Goal: Navigation & Orientation: Find specific page/section

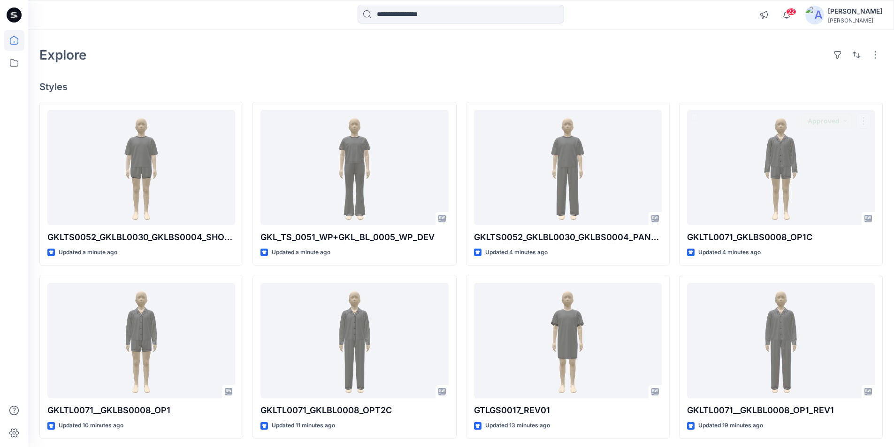
scroll to position [47, 0]
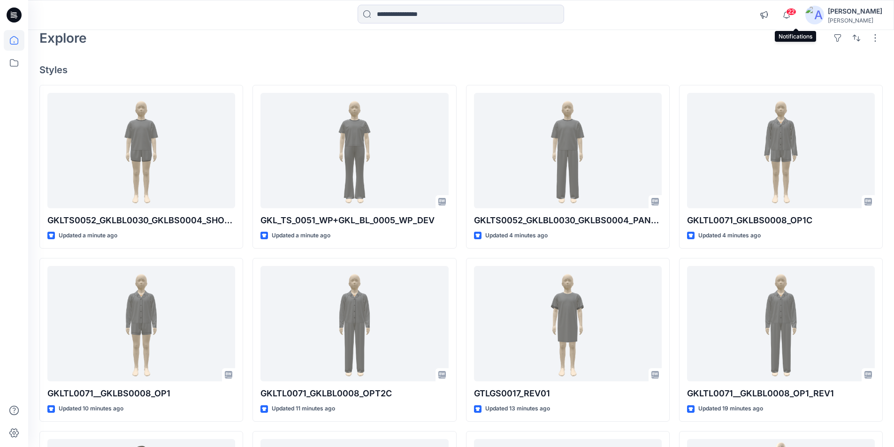
click at [796, 14] on span "22" at bounding box center [791, 12] width 10 height 8
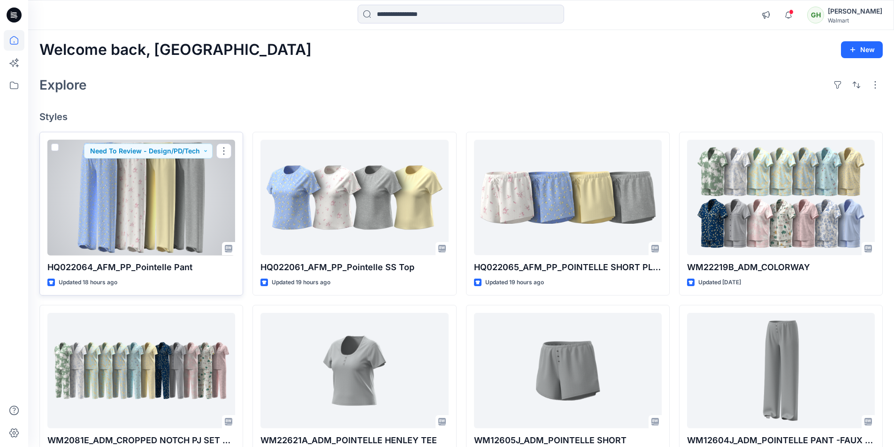
click at [193, 205] on div at bounding box center [141, 198] width 188 height 116
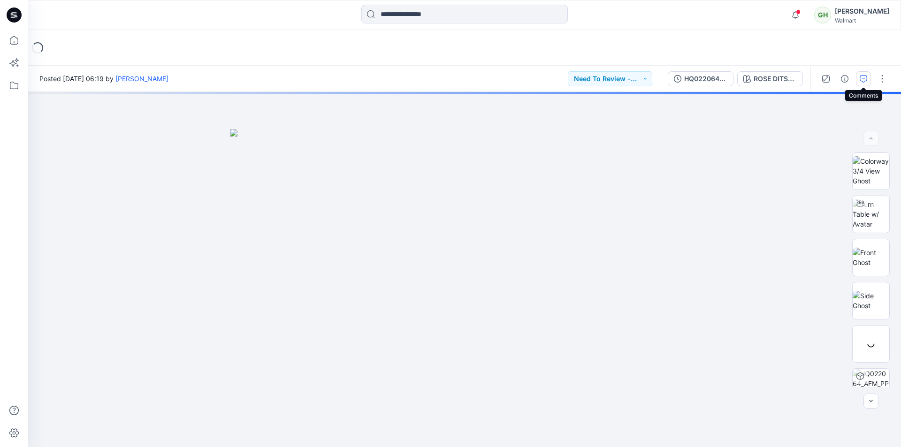
click at [865, 79] on icon "button" at bounding box center [863, 79] width 8 height 8
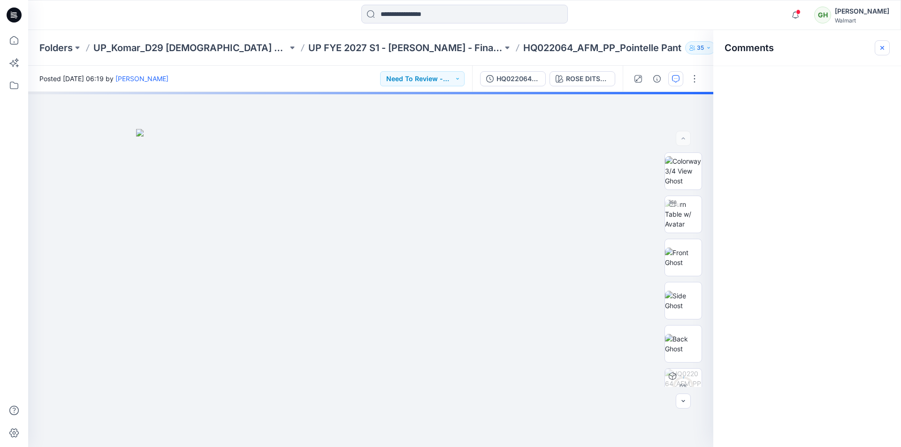
click at [881, 51] on icon "button" at bounding box center [882, 48] width 8 height 8
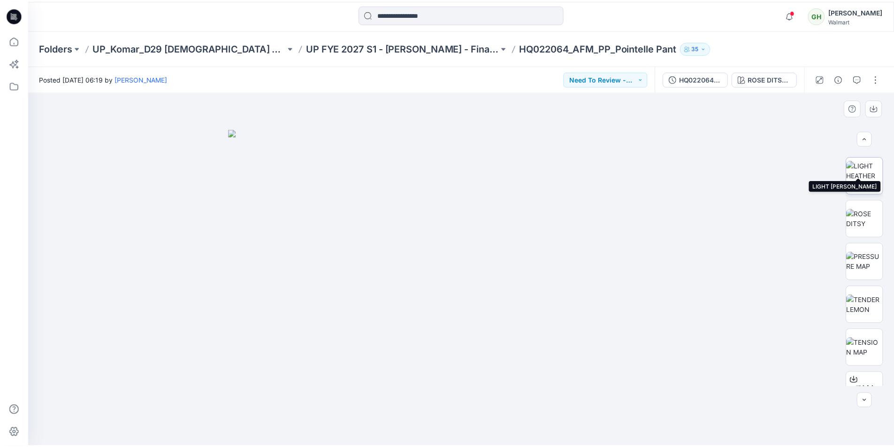
scroll to position [537, 0]
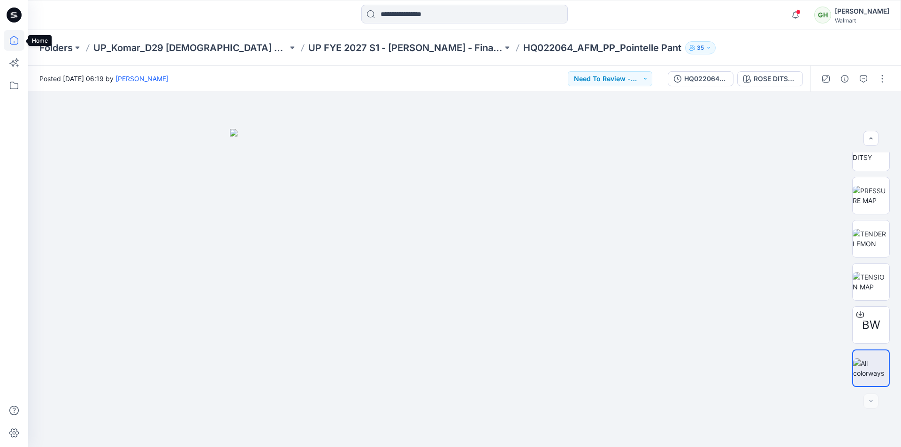
click at [13, 40] on icon at bounding box center [14, 40] width 21 height 21
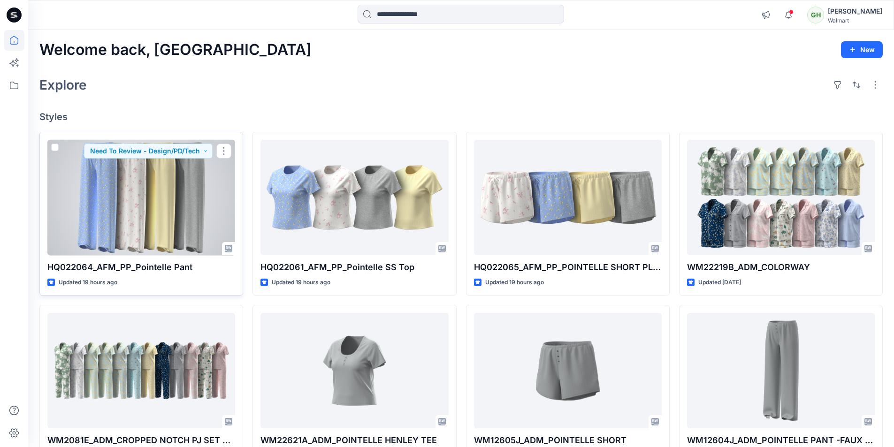
click at [190, 224] on div at bounding box center [141, 198] width 188 height 116
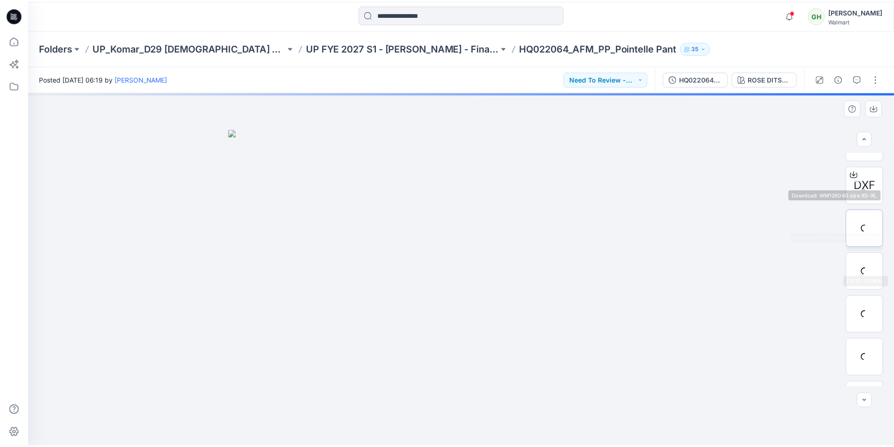
scroll to position [375, 0]
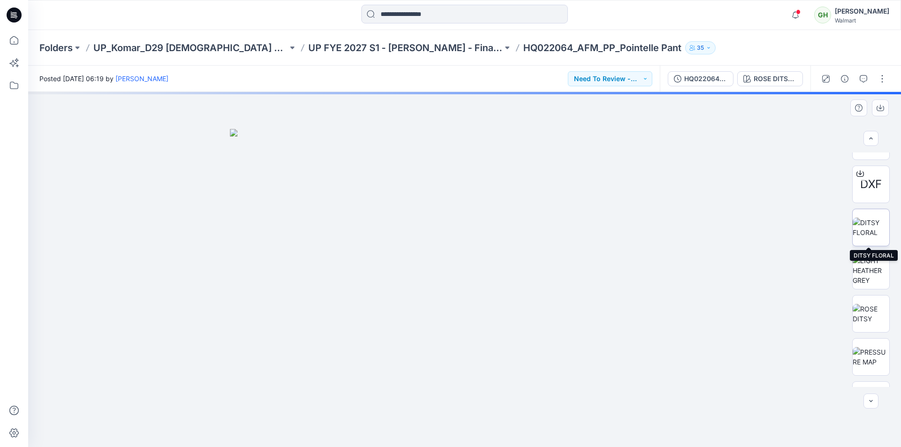
click at [861, 236] on img at bounding box center [870, 228] width 37 height 20
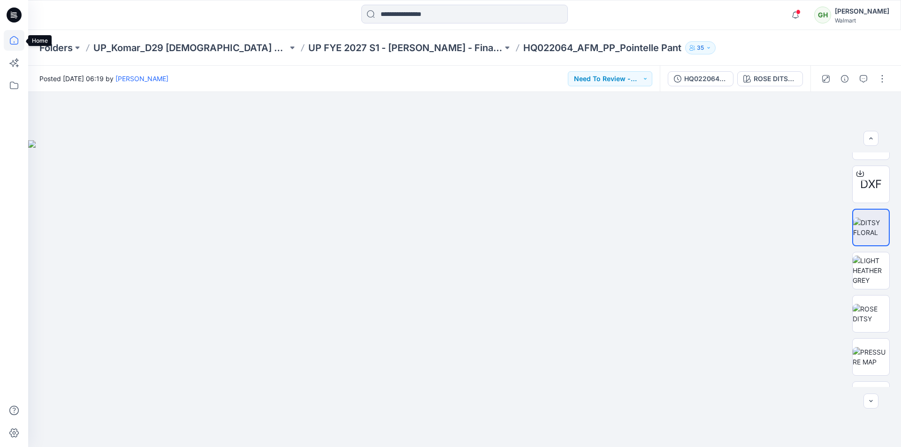
click at [10, 40] on icon at bounding box center [14, 40] width 8 height 8
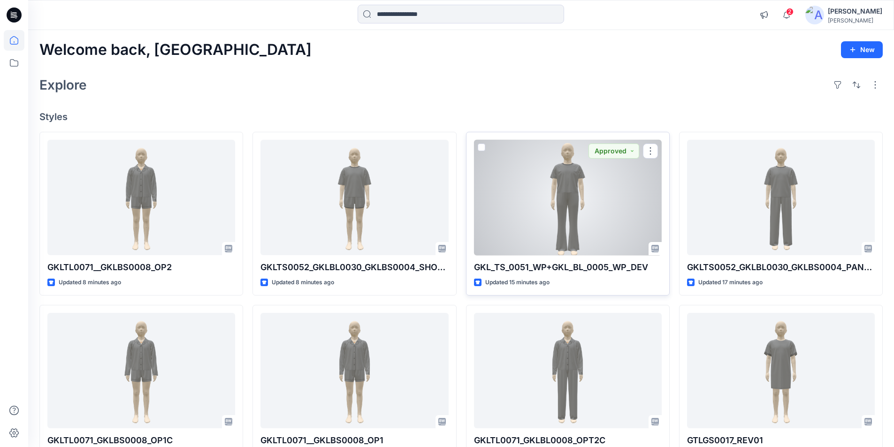
click at [582, 231] on div at bounding box center [568, 198] width 188 height 116
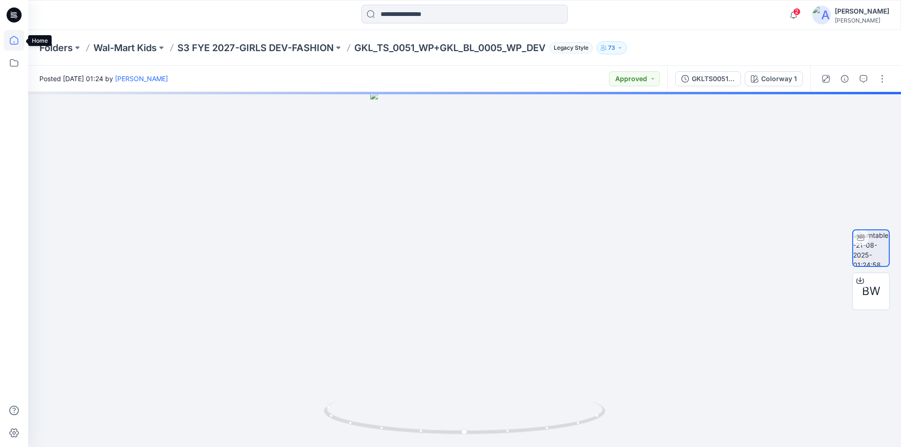
click at [11, 38] on icon at bounding box center [14, 40] width 8 height 8
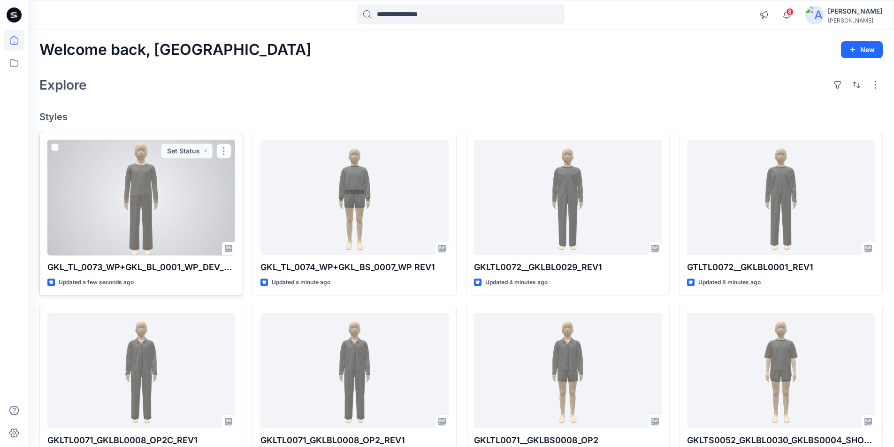
click at [179, 184] on div at bounding box center [141, 198] width 188 height 116
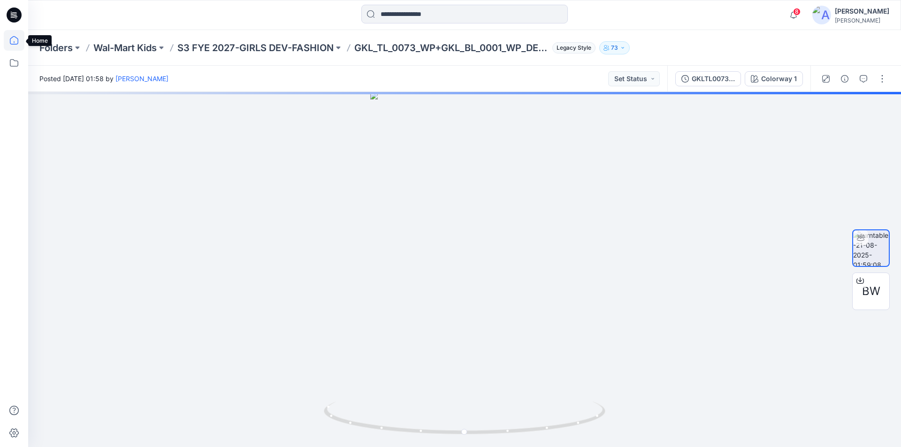
click at [13, 41] on icon at bounding box center [14, 40] width 21 height 21
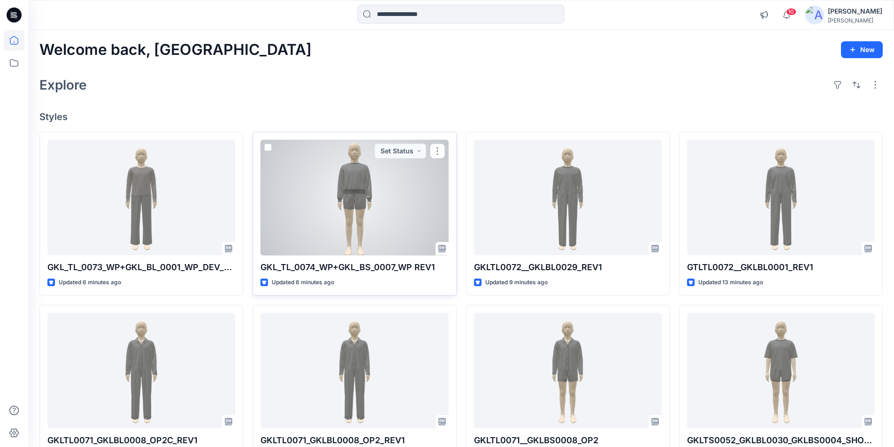
click at [369, 226] on div at bounding box center [354, 198] width 188 height 116
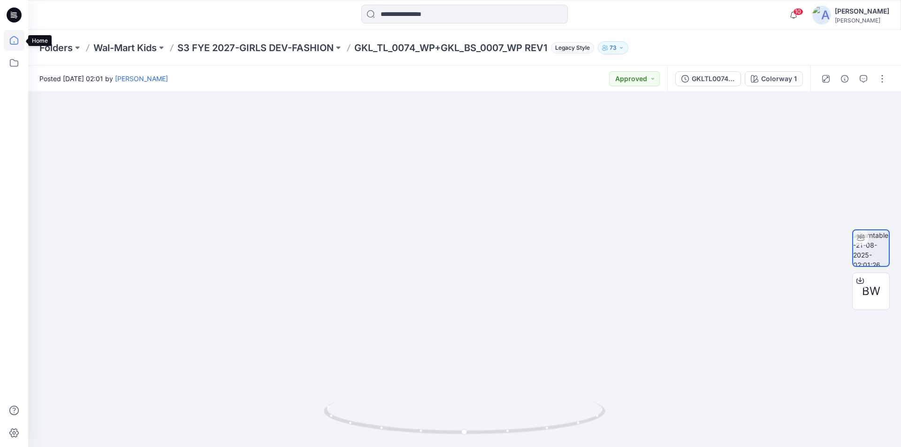
click at [8, 40] on icon at bounding box center [14, 40] width 21 height 21
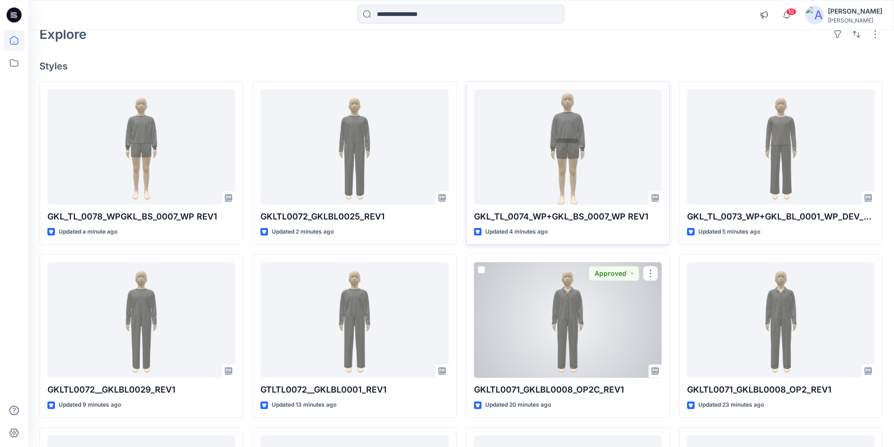
scroll to position [47, 0]
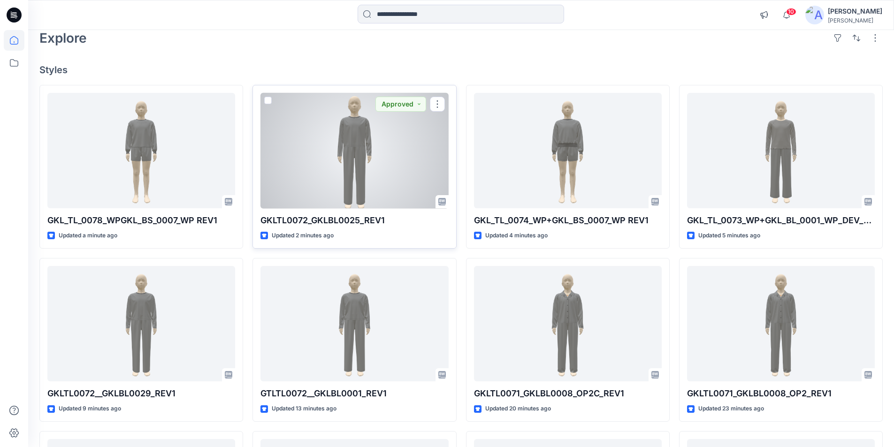
click at [337, 146] on div at bounding box center [354, 151] width 188 height 116
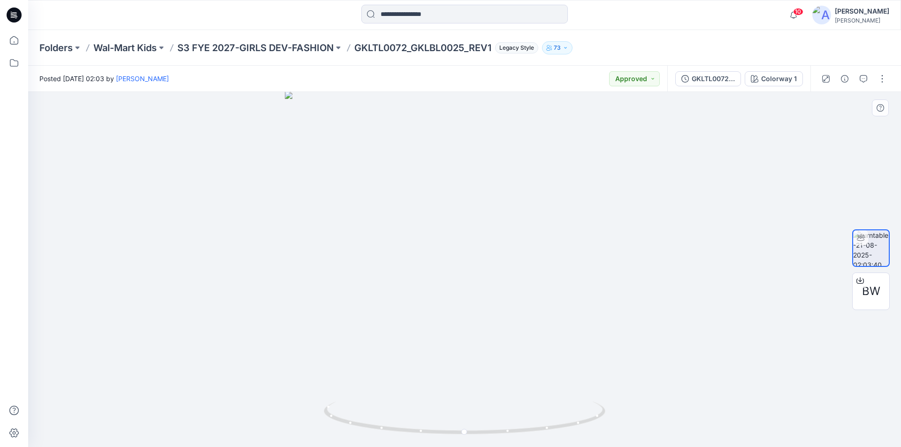
drag, startPoint x: 480, startPoint y: 188, endPoint x: 464, endPoint y: 348, distance: 160.3
click at [13, 38] on icon at bounding box center [14, 40] width 21 height 21
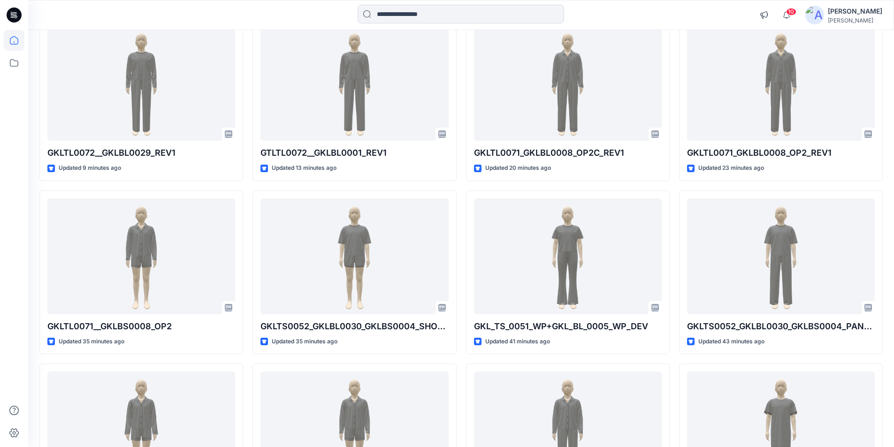
scroll to position [287, 0]
